Goal: Transaction & Acquisition: Purchase product/service

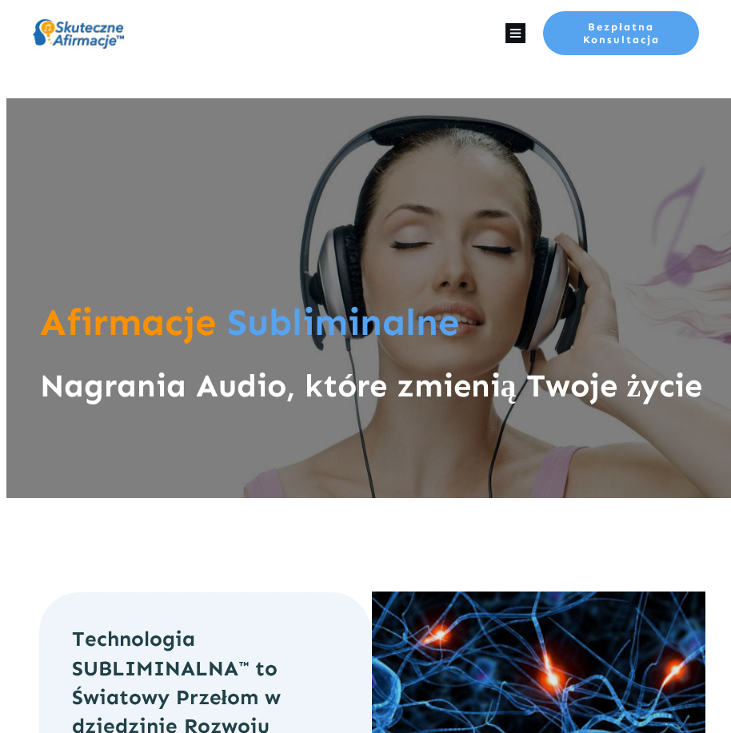
click at [514, 41] on icon at bounding box center [515, 33] width 20 height 20
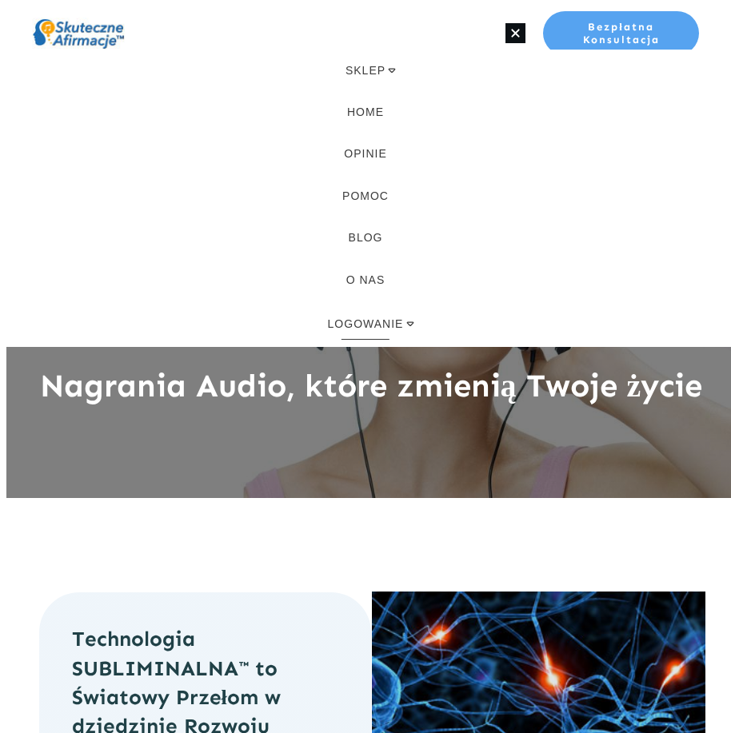
click at [381, 321] on span "LOGOWANIE" at bounding box center [366, 324] width 76 height 18
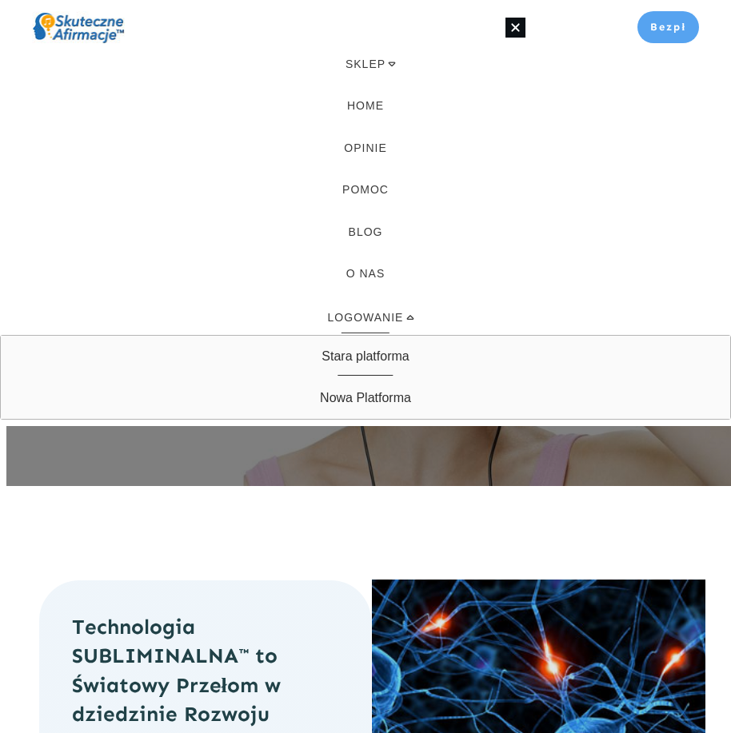
click at [372, 360] on span "Stara platforma" at bounding box center [364, 357] width 87 height 26
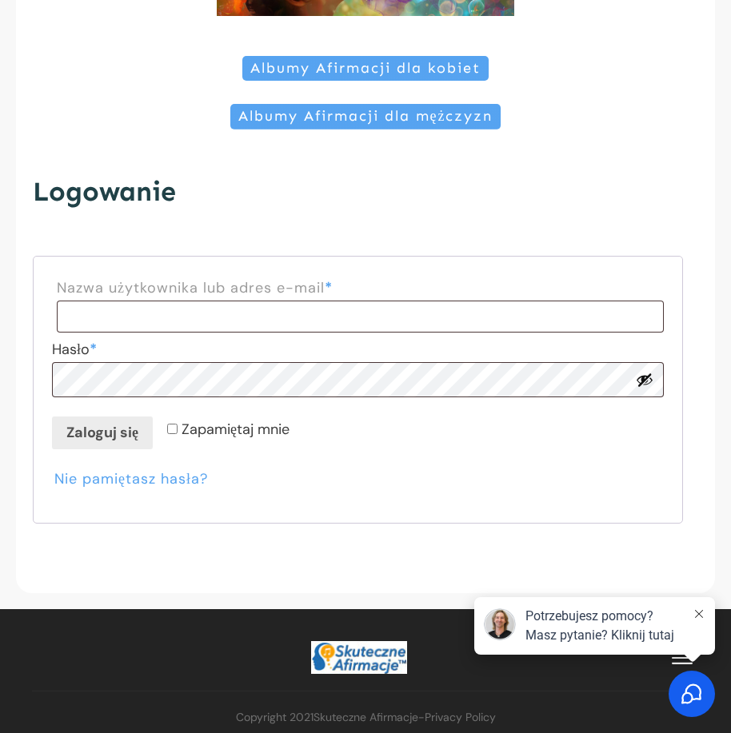
scroll to position [269, 0]
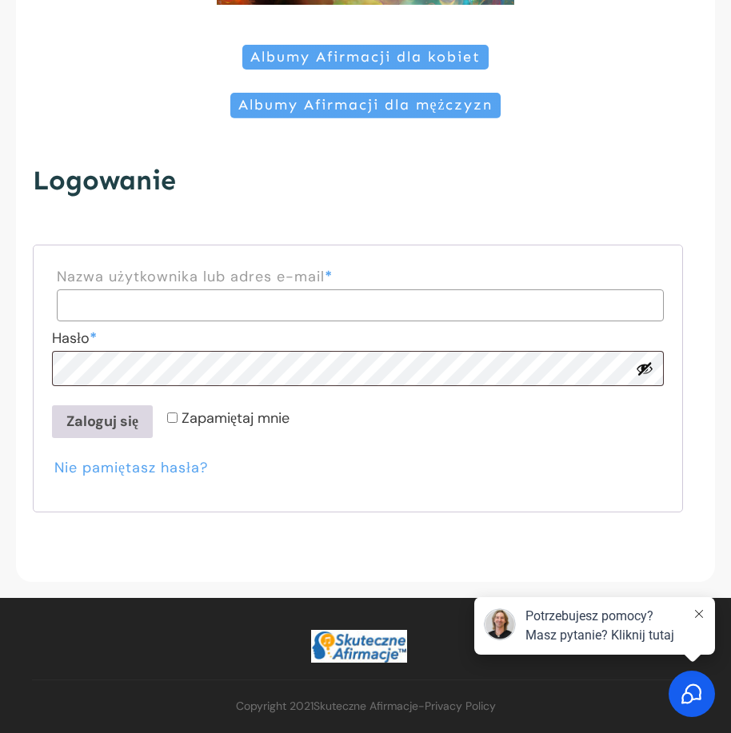
type input "**********"
click at [113, 431] on button "Zaloguj się" at bounding box center [102, 421] width 101 height 32
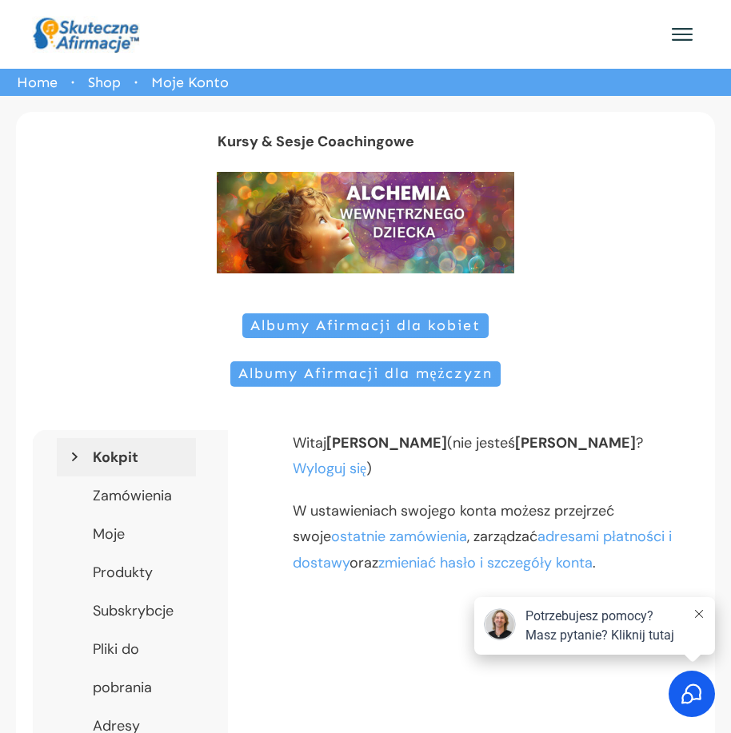
click at [313, 336] on div "Albumy Afirmacji dla kobiet Albumy Afirmacji dla mężczyzn" at bounding box center [365, 361] width 667 height 97
click at [313, 333] on span "Albumy Afirmacji dla kobiet" at bounding box center [365, 326] width 230 height 18
click at [362, 329] on span "Albumy Afirmacji dla kobiet" at bounding box center [365, 326] width 230 height 18
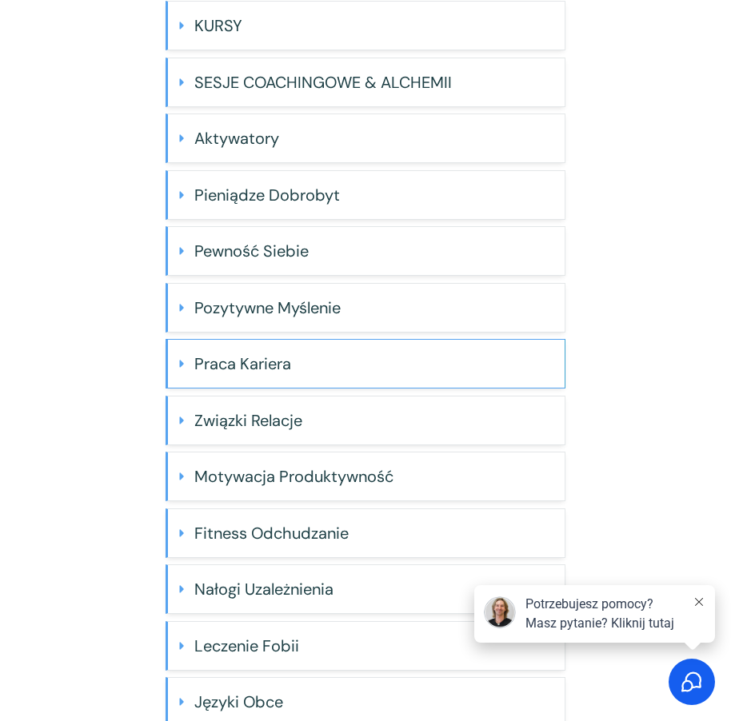
scroll to position [240, 0]
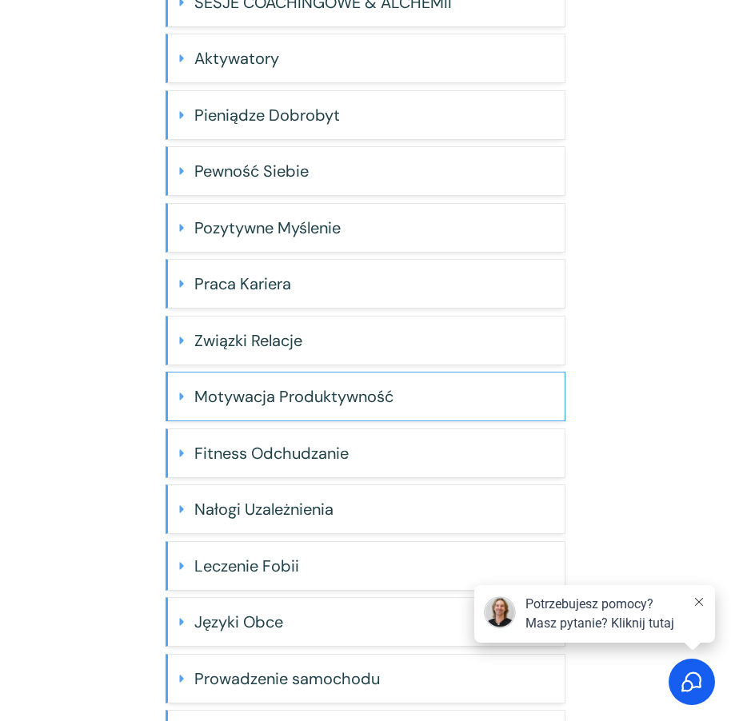
click at [292, 392] on h4 "Motywacja Produktywność" at bounding box center [373, 397] width 358 height 32
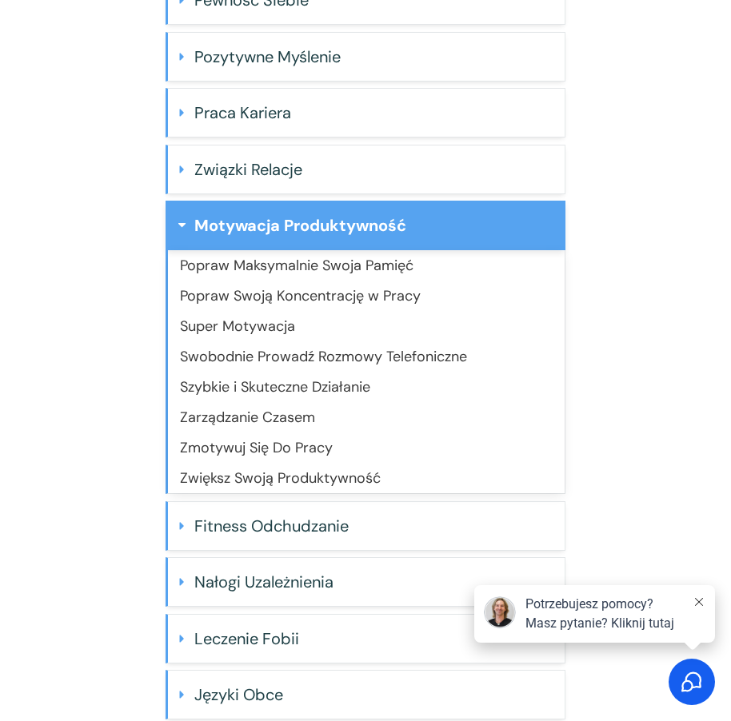
scroll to position [480, 0]
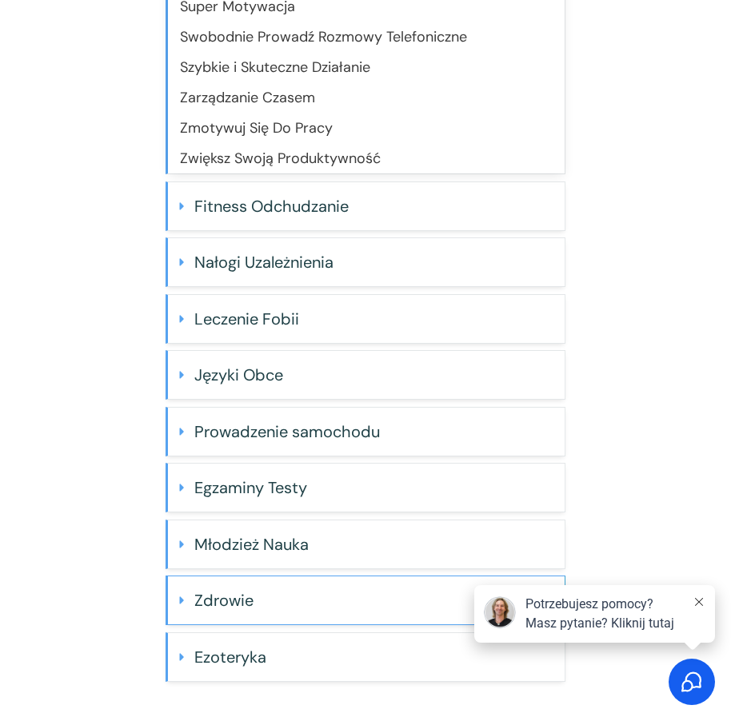
click at [269, 588] on h4 "Zdrowie" at bounding box center [373, 600] width 358 height 32
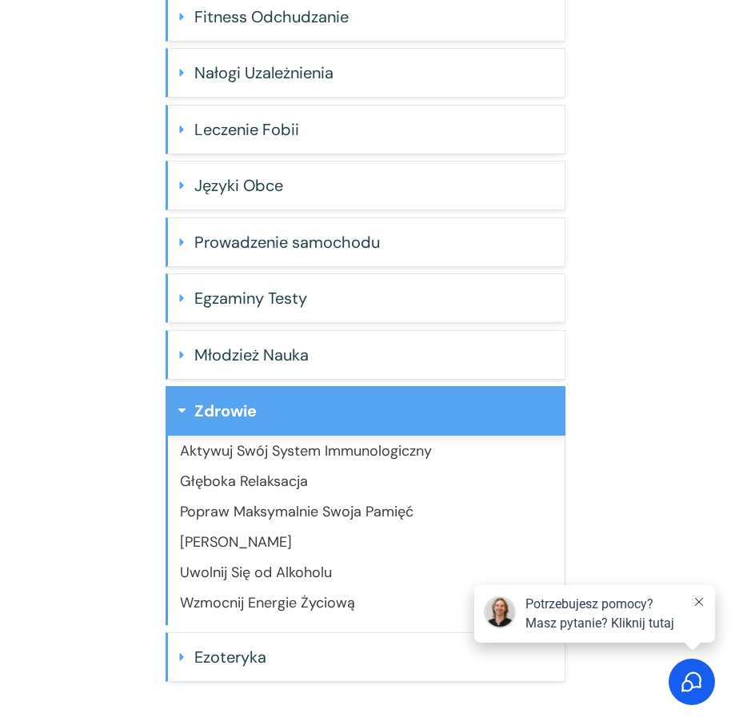
scroll to position [731, 0]
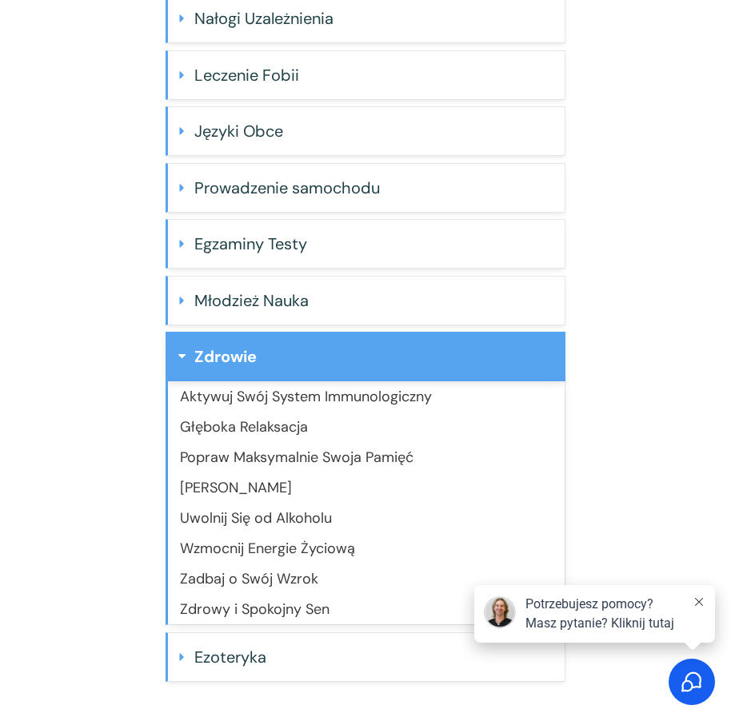
click at [265, 544] on link "Wzmocnij Energie Życiową" at bounding box center [267, 548] width 175 height 19
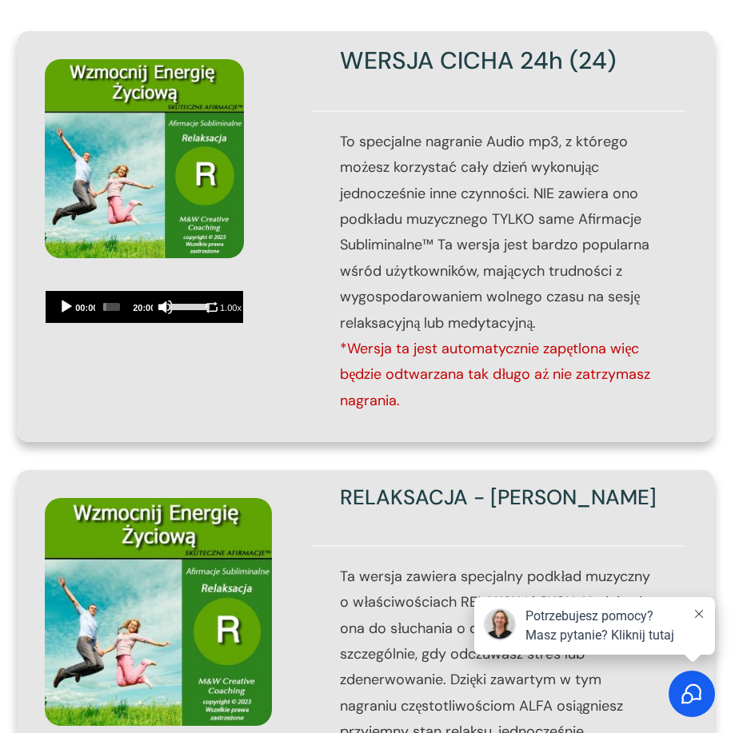
scroll to position [959, 0]
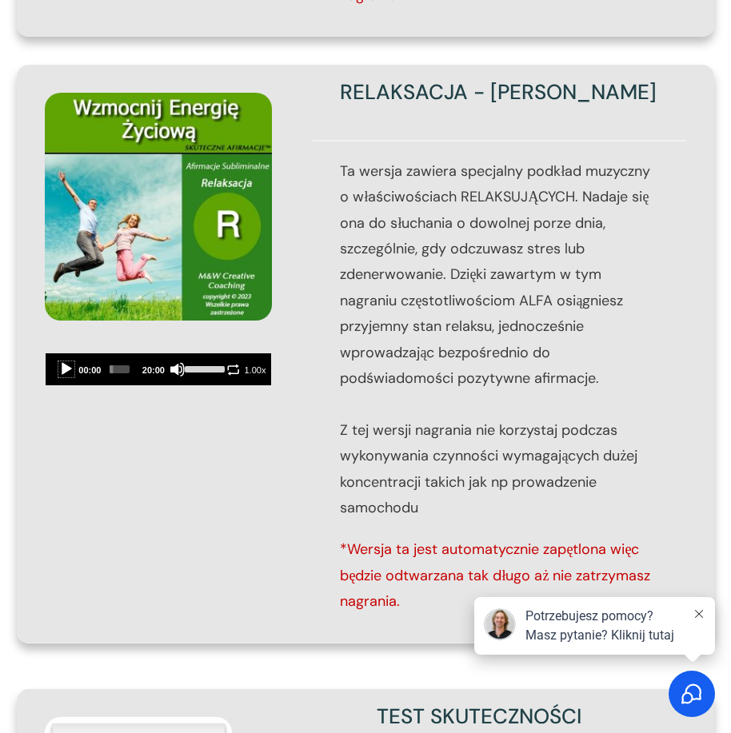
click at [64, 363] on button "Play" at bounding box center [66, 369] width 16 height 16
